Goal: Navigation & Orientation: Find specific page/section

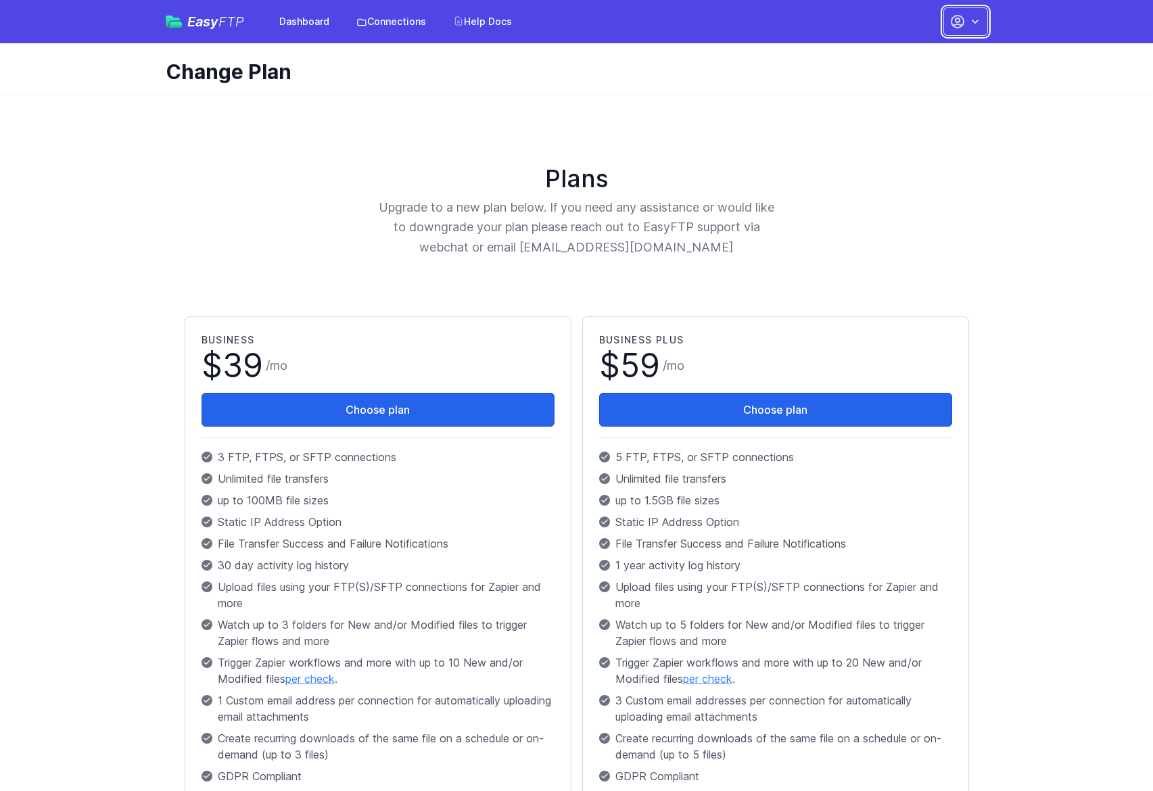
click at [973, 21] on icon "button" at bounding box center [974, 22] width 7 height 4
click at [315, 28] on link "Dashboard" at bounding box center [304, 21] width 66 height 24
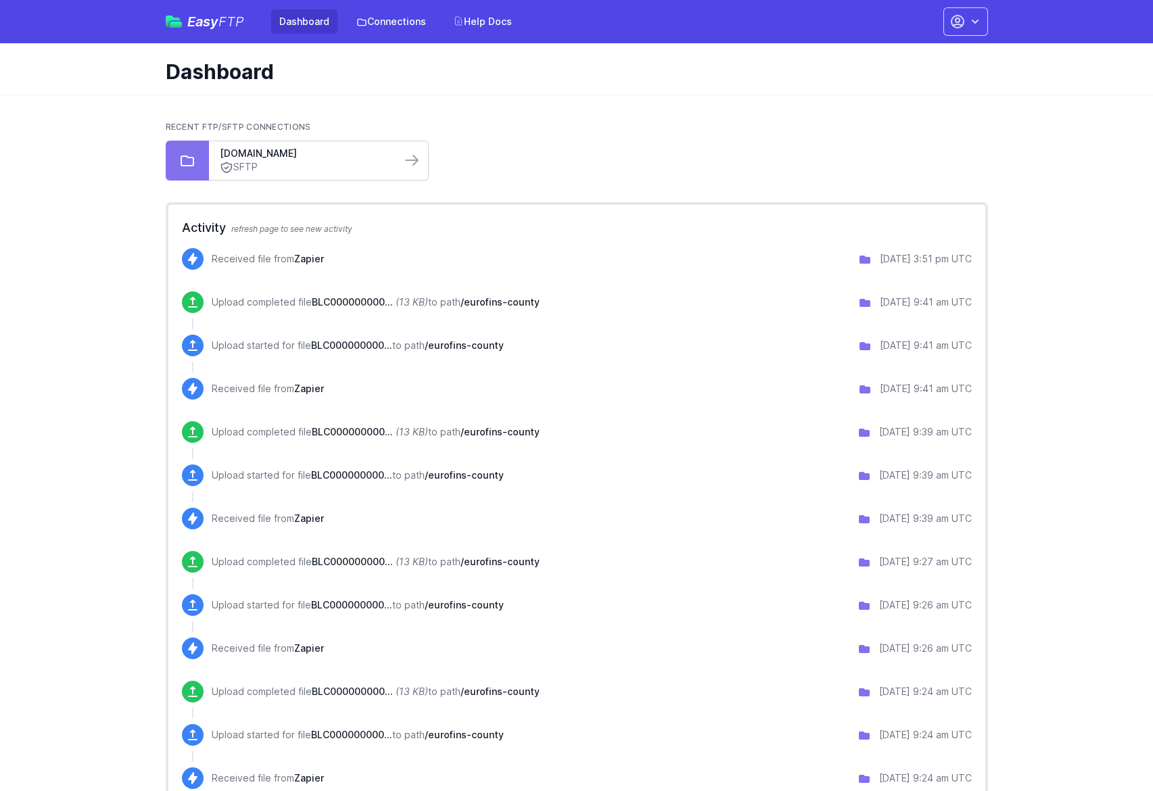
click at [299, 162] on link "SFTP" at bounding box center [305, 167] width 170 height 14
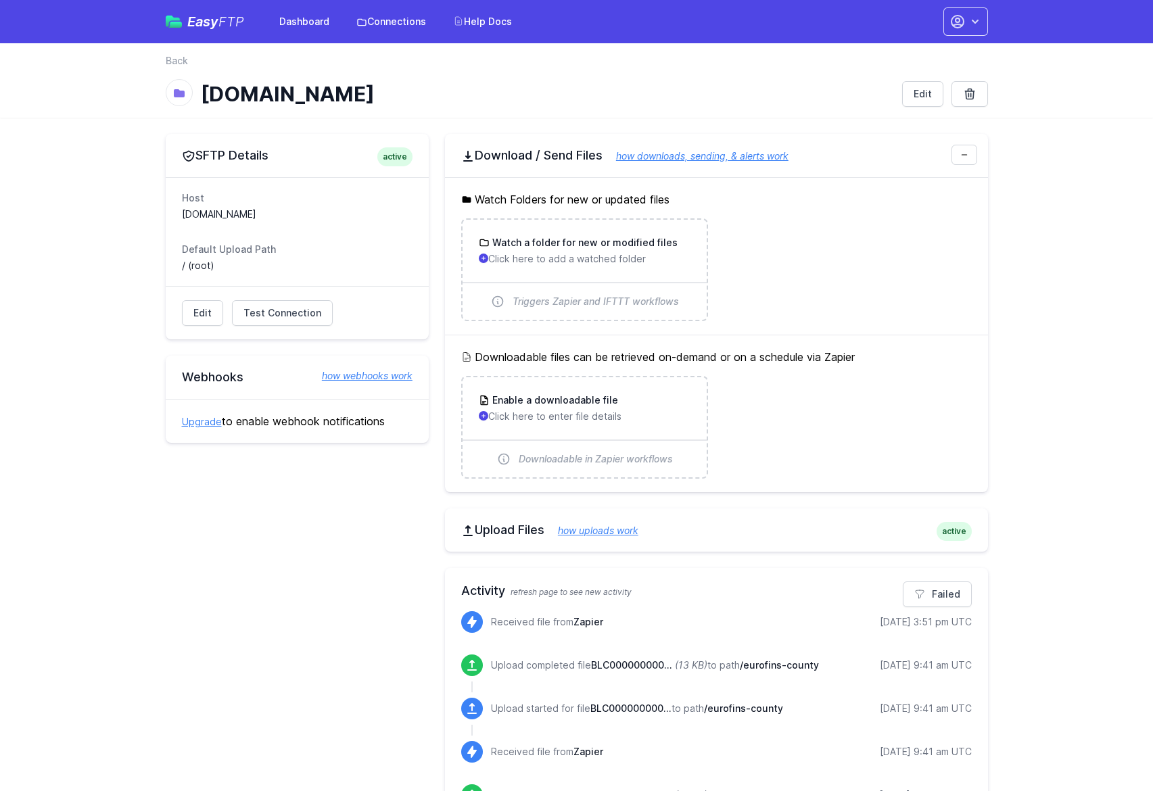
scroll to position [102, 0]
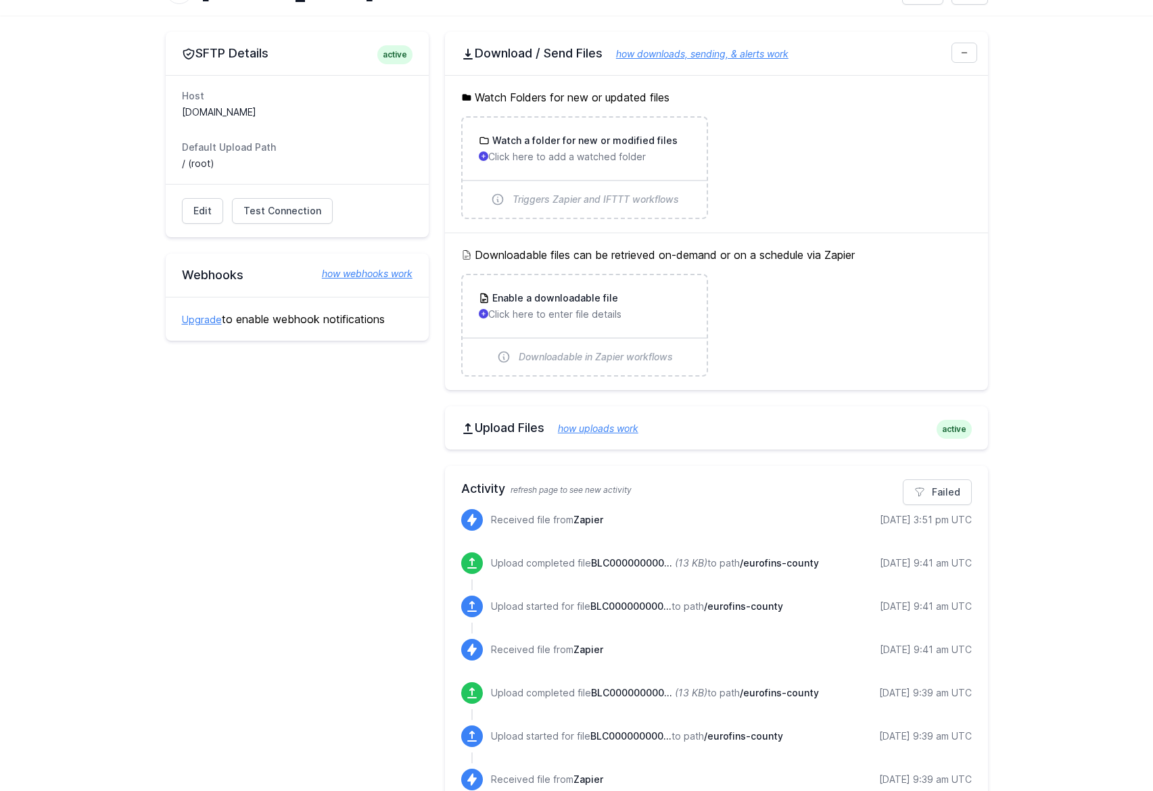
click at [546, 519] on p "Received file from Zapier" at bounding box center [547, 520] width 112 height 14
click at [585, 517] on span "Zapier" at bounding box center [588, 519] width 30 height 11
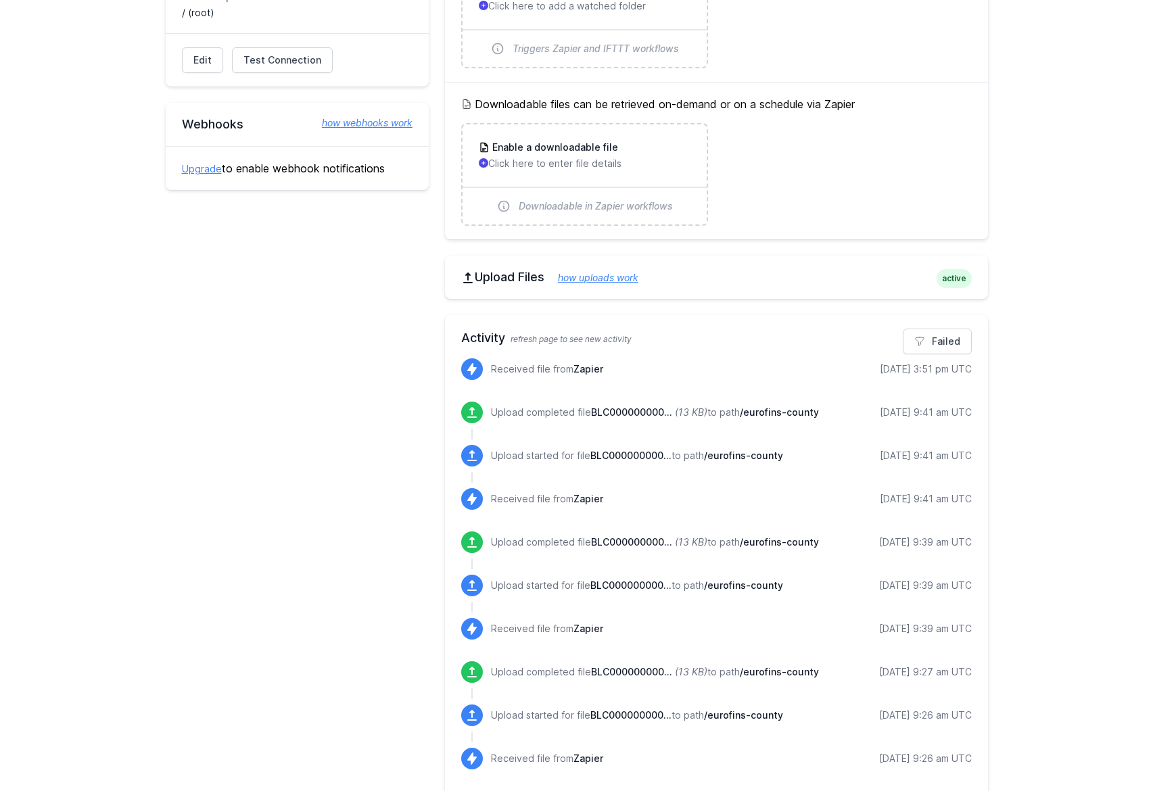
scroll to position [253, 0]
click at [816, 402] on div "Upload completed file BLC000000000... (13 KB) to path /eurofins-county 9/09/202…" at bounding box center [731, 412] width 481 height 22
drag, startPoint x: 618, startPoint y: 364, endPoint x: 456, endPoint y: 362, distance: 162.2
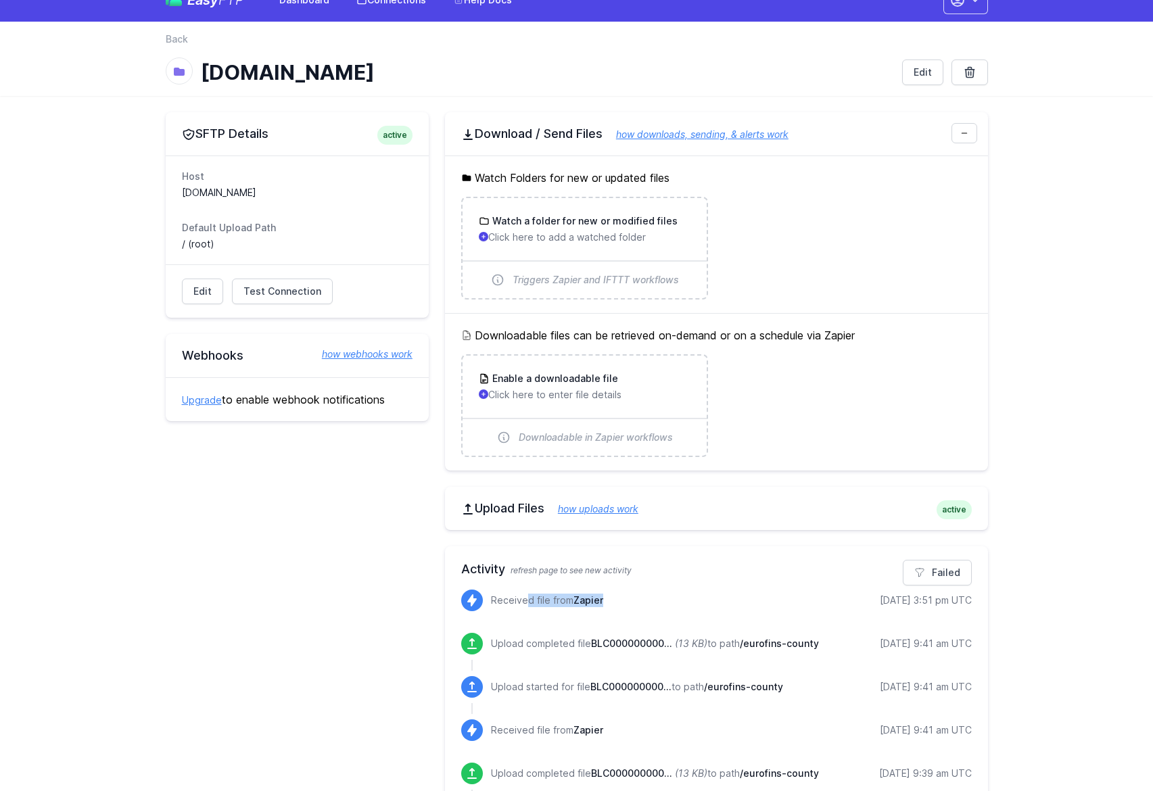
scroll to position [0, 0]
